Goal: Task Accomplishment & Management: Use online tool/utility

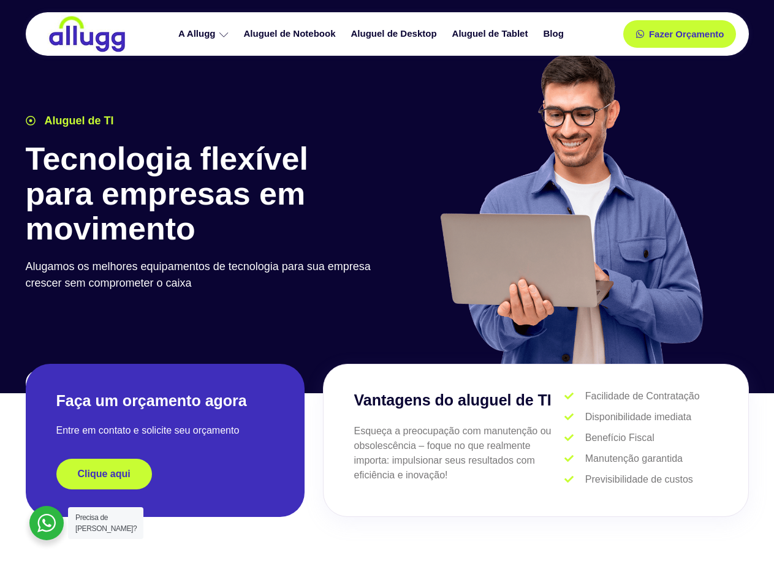
click at [387, 294] on div at bounding box center [571, 213] width 368 height 337
click at [679, 34] on span "Fazer Orçamento" at bounding box center [685, 34] width 67 height 9
click at [640, 34] on icon at bounding box center [644, 34] width 9 height 9
click at [686, 34] on span "Fazer Orçamento" at bounding box center [685, 34] width 67 height 9
click at [165, 474] on div "Clique aqui" at bounding box center [164, 474] width 217 height 31
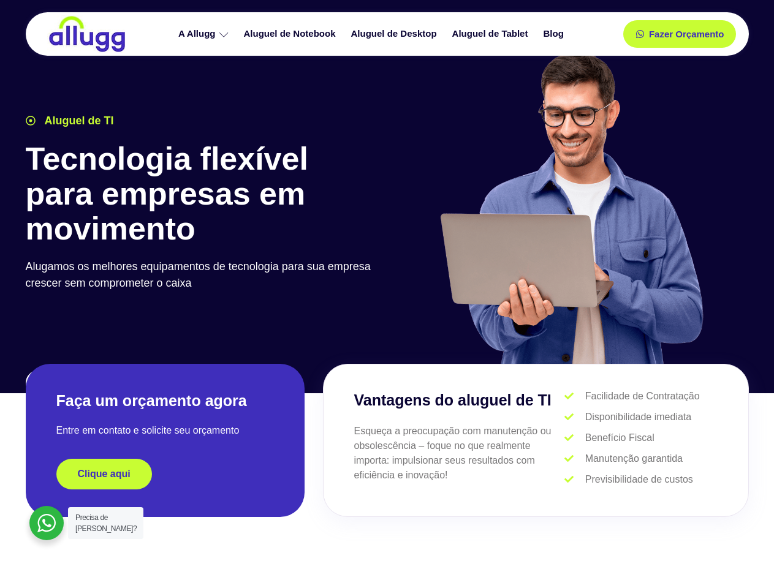
click at [165, 474] on div "Clique aqui" at bounding box center [164, 474] width 217 height 31
click at [104, 474] on span "Clique aqui" at bounding box center [104, 474] width 53 height 10
click at [47, 523] on div at bounding box center [46, 523] width 34 height 34
